Goal: Register for event/course

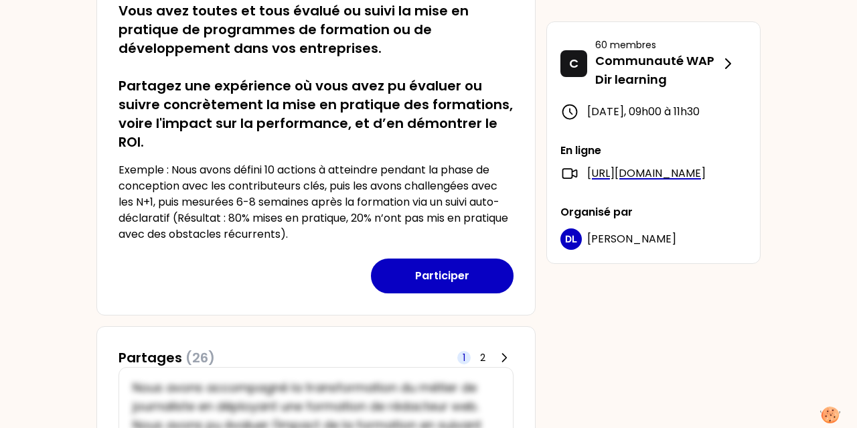
scroll to position [252, 0]
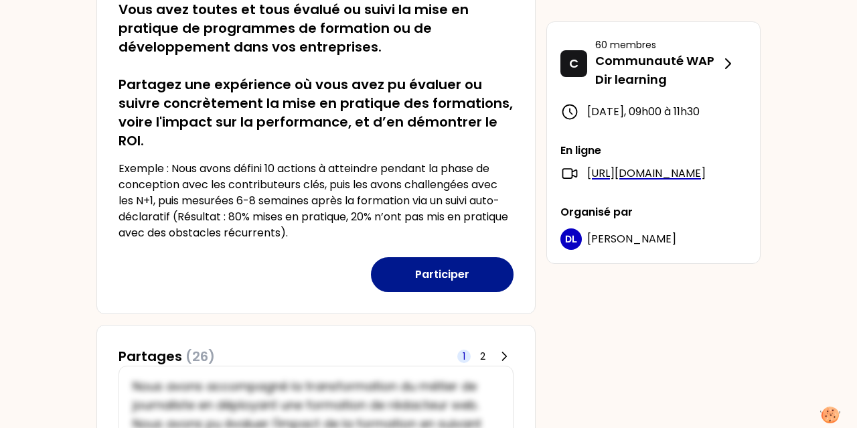
click at [456, 268] on button "Participer" at bounding box center [442, 274] width 143 height 35
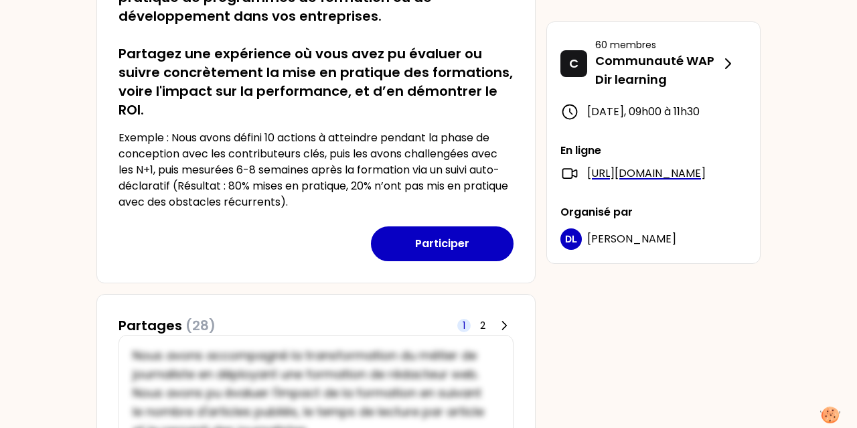
scroll to position [287, 0]
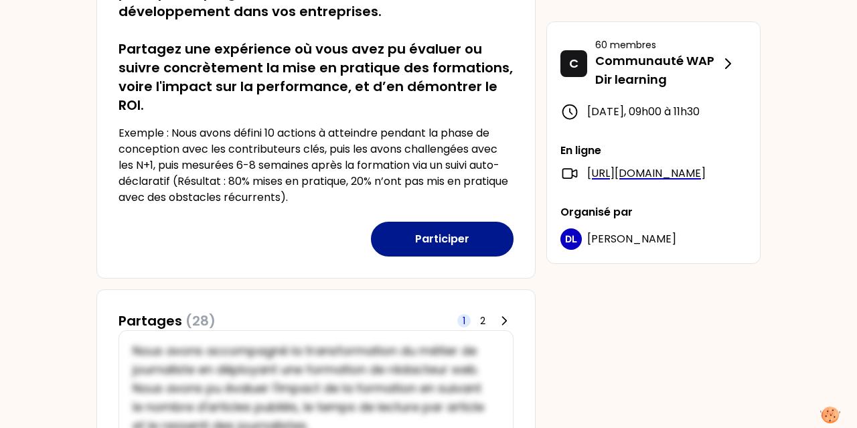
click at [446, 239] on button "Participer" at bounding box center [442, 239] width 143 height 35
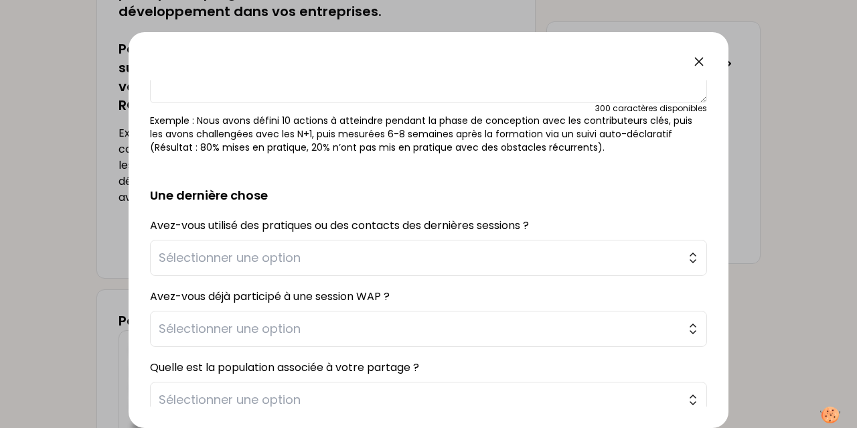
scroll to position [258, 0]
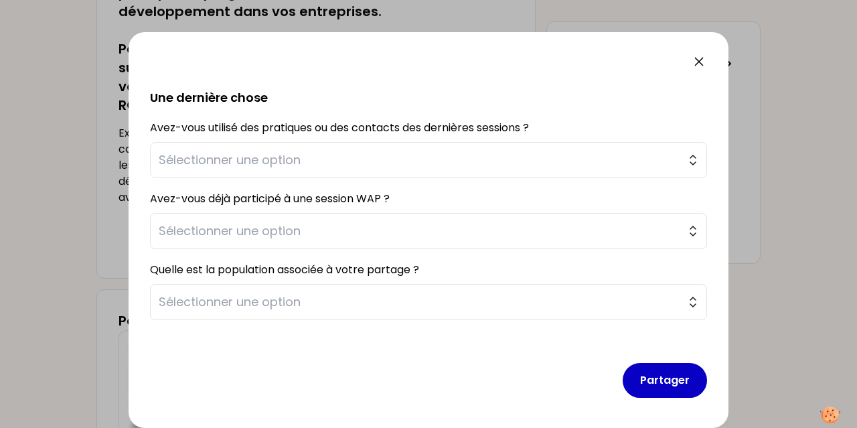
click at [698, 63] on icon at bounding box center [699, 62] width 8 height 8
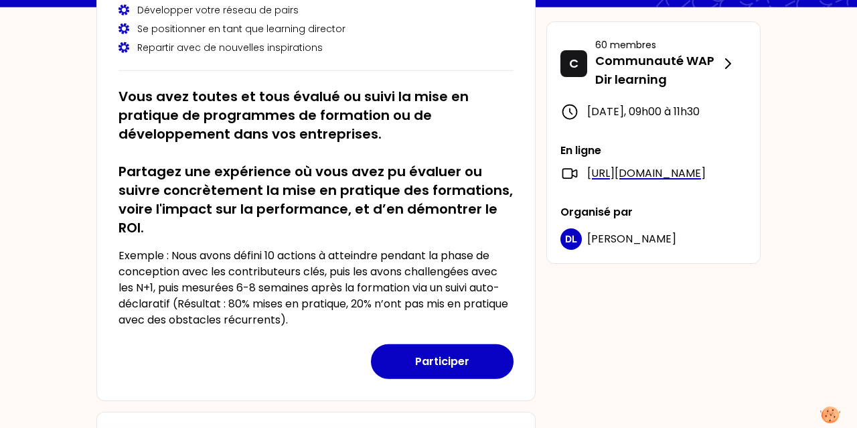
scroll to position [165, 0]
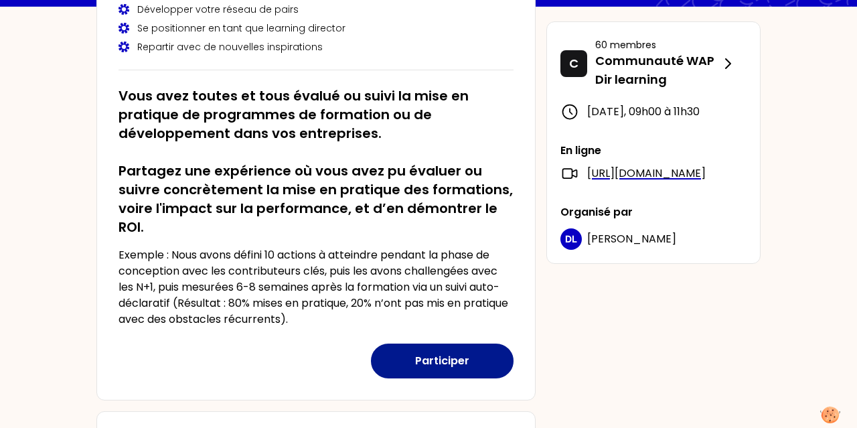
click at [441, 370] on button "Participer" at bounding box center [442, 360] width 143 height 35
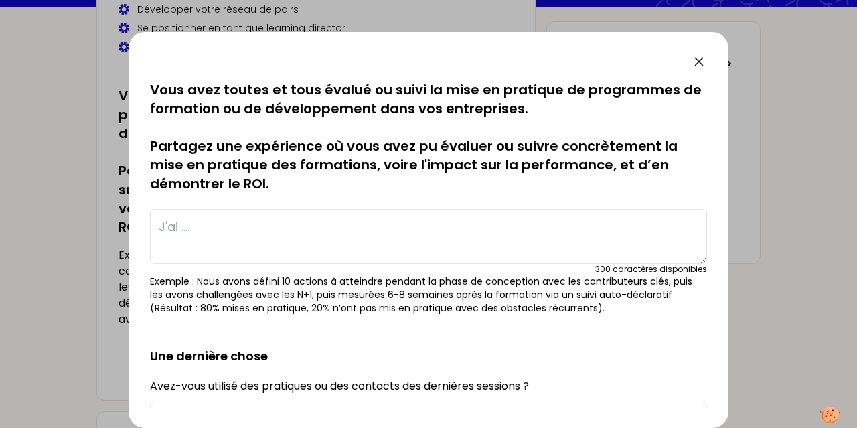
scroll to position [258, 0]
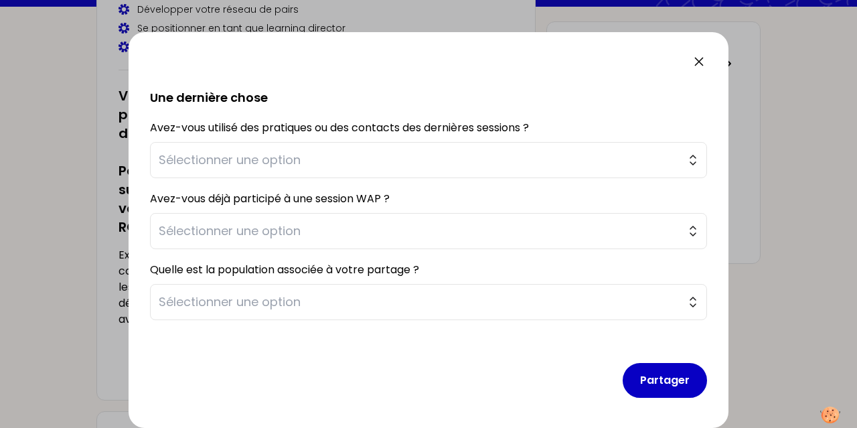
click at [692, 61] on icon at bounding box center [699, 62] width 16 height 16
